Goal: Find specific page/section: Find specific page/section

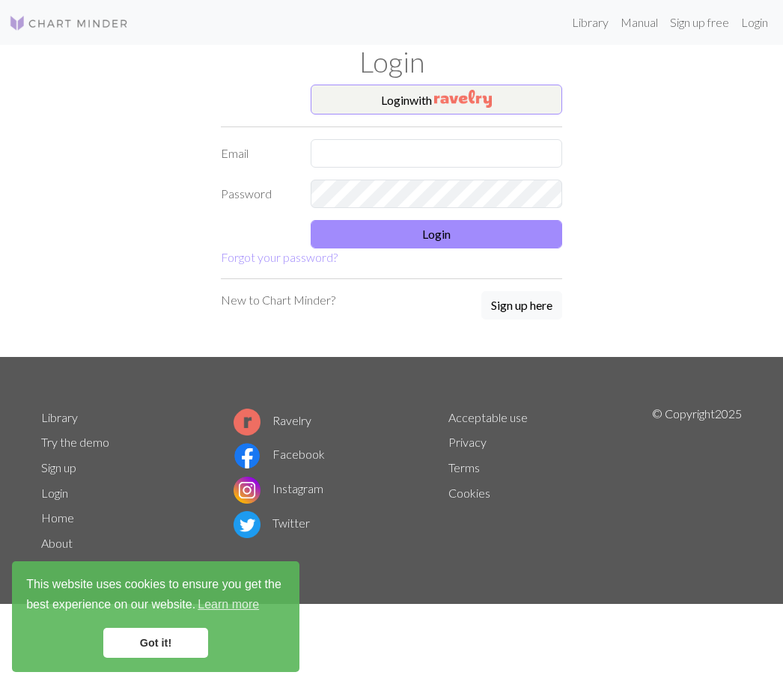
click at [448, 97] on img "button" at bounding box center [463, 99] width 58 height 18
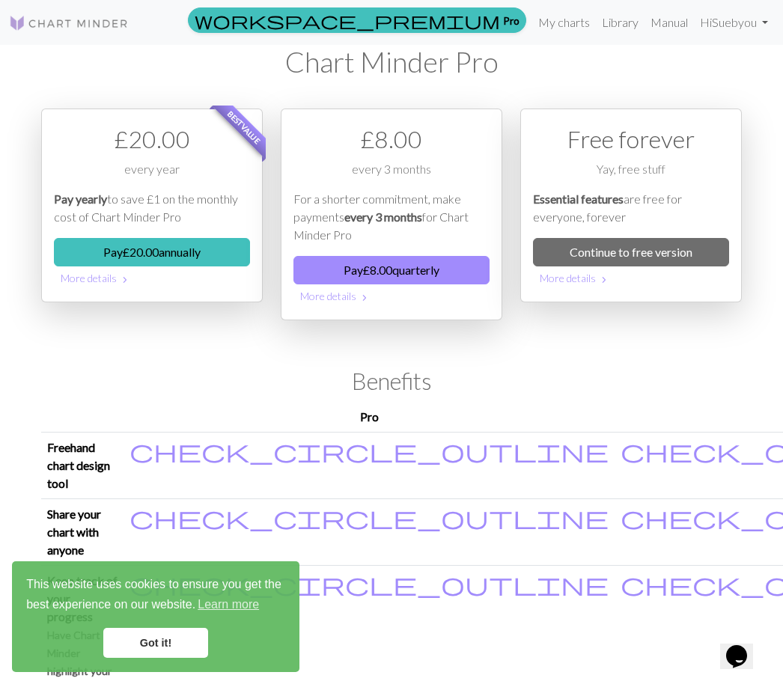
click at [557, 22] on link "My charts" at bounding box center [564, 22] width 64 height 30
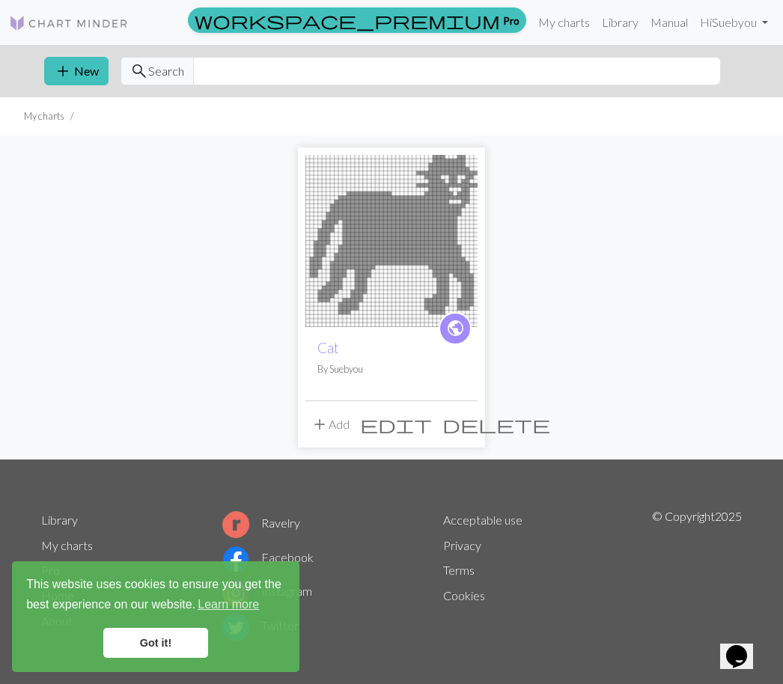
click at [72, 74] on button "add New" at bounding box center [76, 71] width 64 height 28
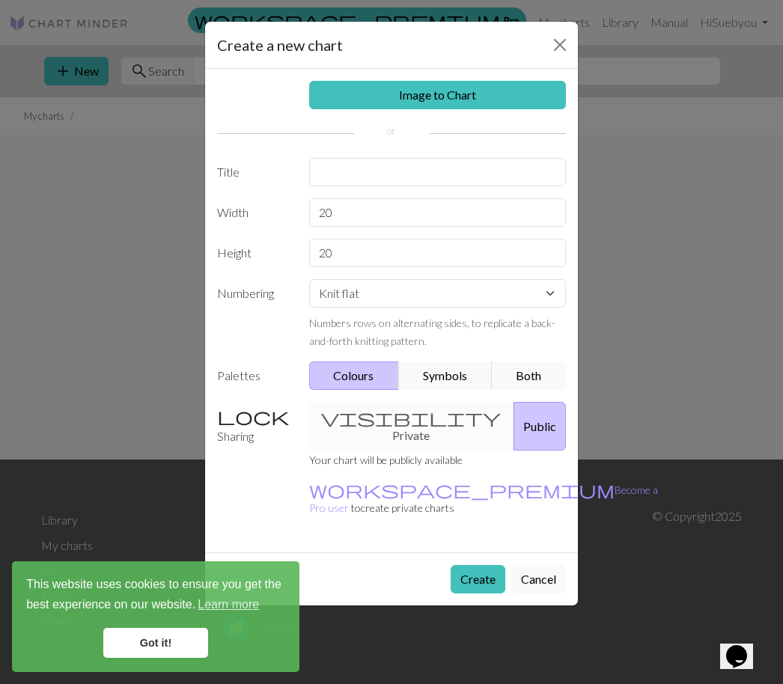
click at [562, 45] on button "Close" at bounding box center [560, 45] width 24 height 24
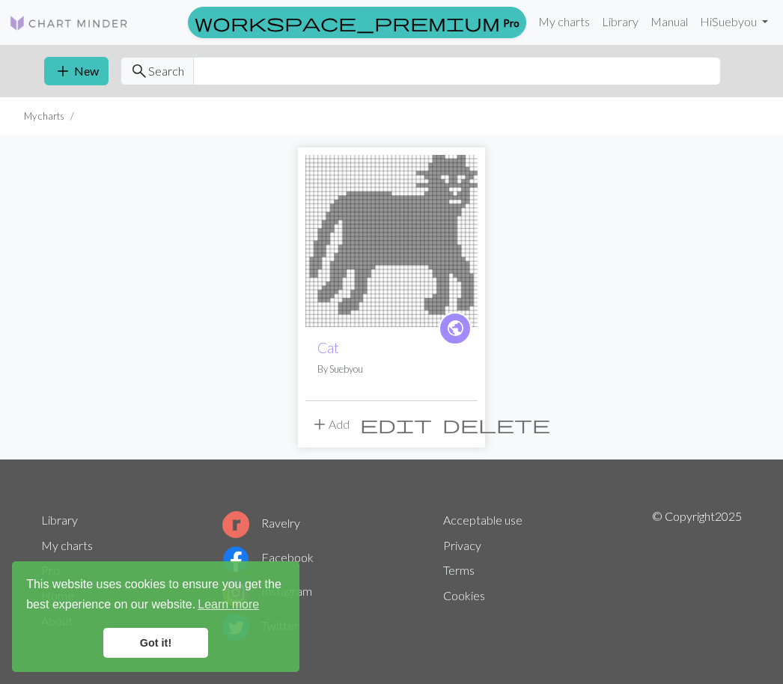
click at [572, 21] on link "My charts" at bounding box center [564, 22] width 64 height 30
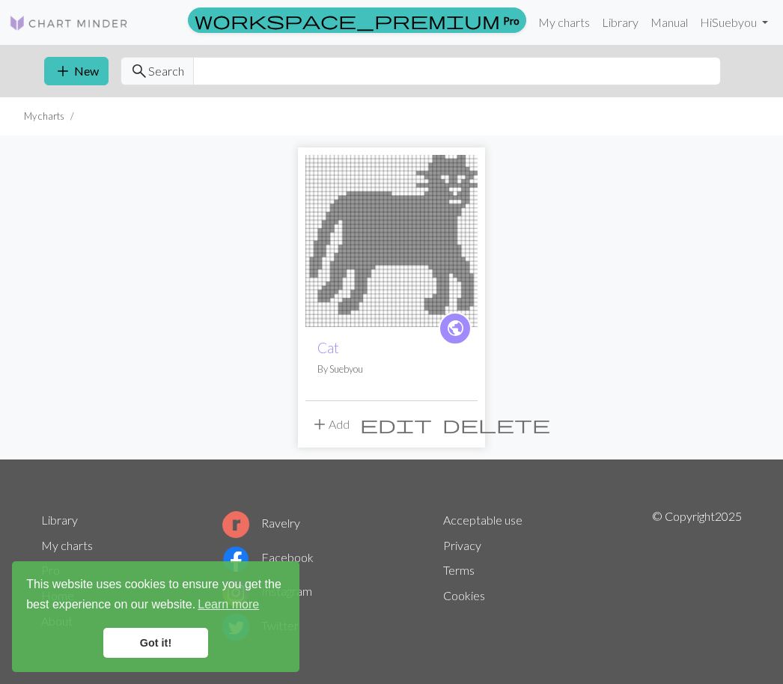
click at [40, 114] on li "My charts" at bounding box center [44, 116] width 40 height 14
